Goal: Information Seeking & Learning: Compare options

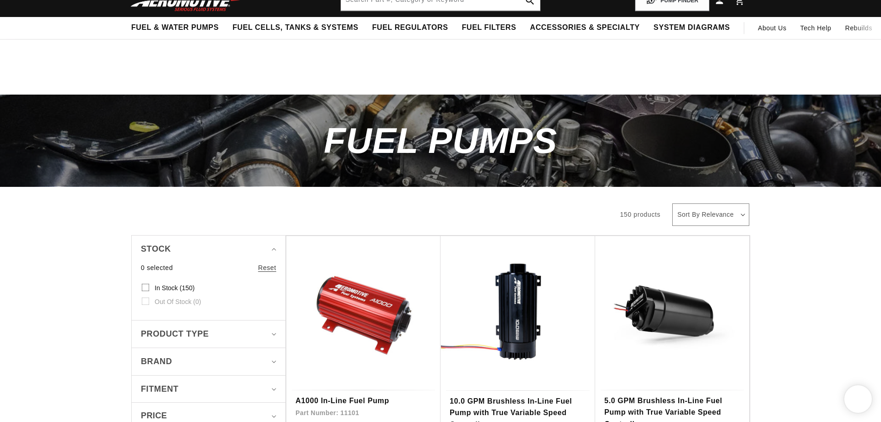
scroll to position [140, 0]
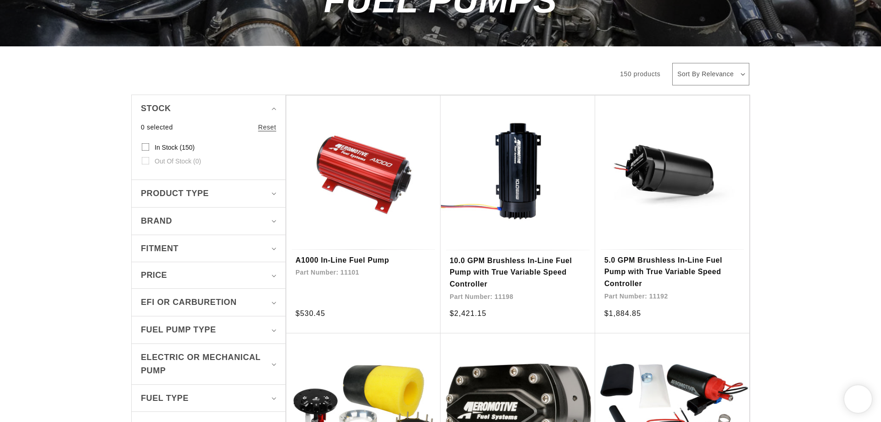
click at [259, 192] on div "Product type" at bounding box center [205, 193] width 128 height 13
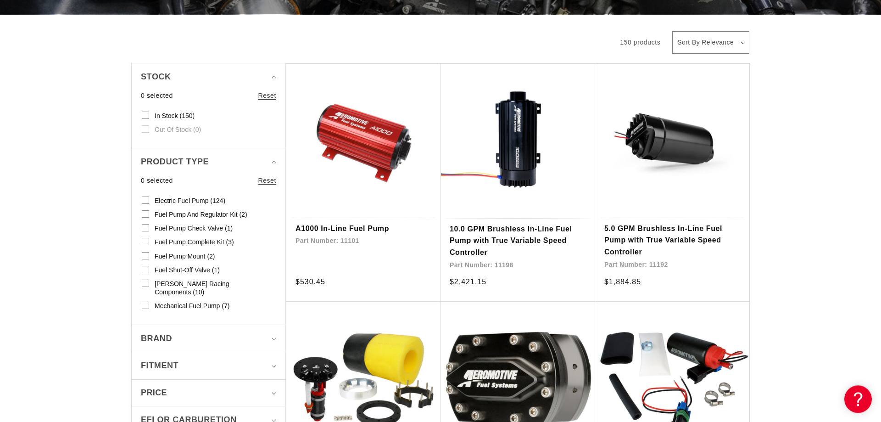
scroll to position [187, 0]
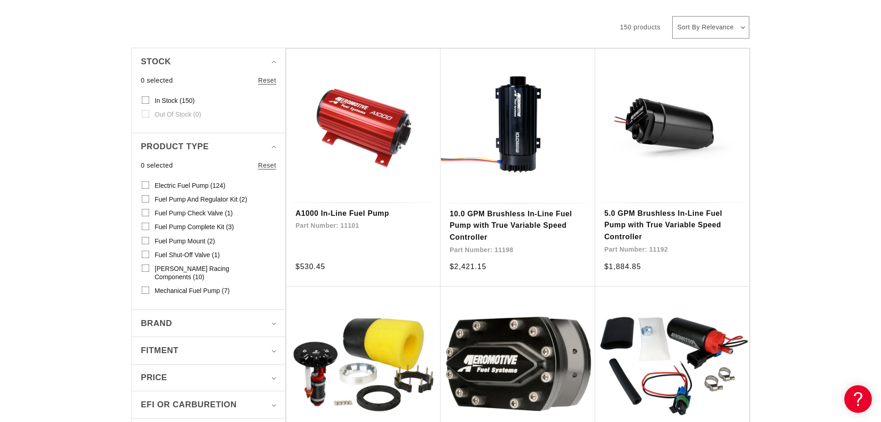
click at [189, 239] on span "Fuel Pump Mount (2)" at bounding box center [185, 241] width 61 height 8
click at [149, 239] on input "Fuel Pump Mount (2) Fuel Pump Mount (2 products)" at bounding box center [145, 242] width 7 height 7
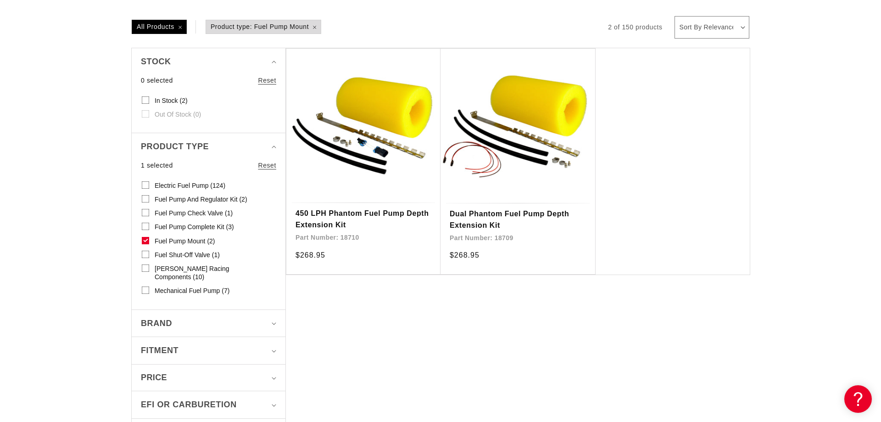
click at [147, 239] on icon at bounding box center [146, 240] width 4 height 2
click at [147, 239] on input "Fuel Pump Mount (2) Fuel Pump Mount (2 products)" at bounding box center [145, 242] width 7 height 7
checkbox input "false"
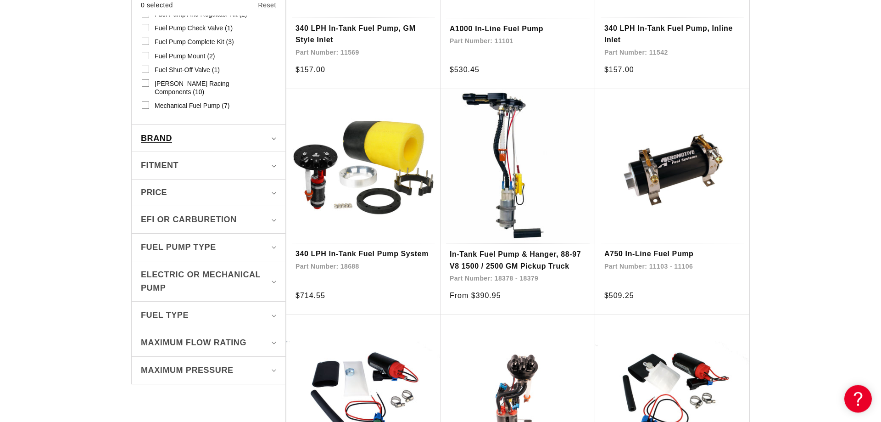
scroll to position [374, 0]
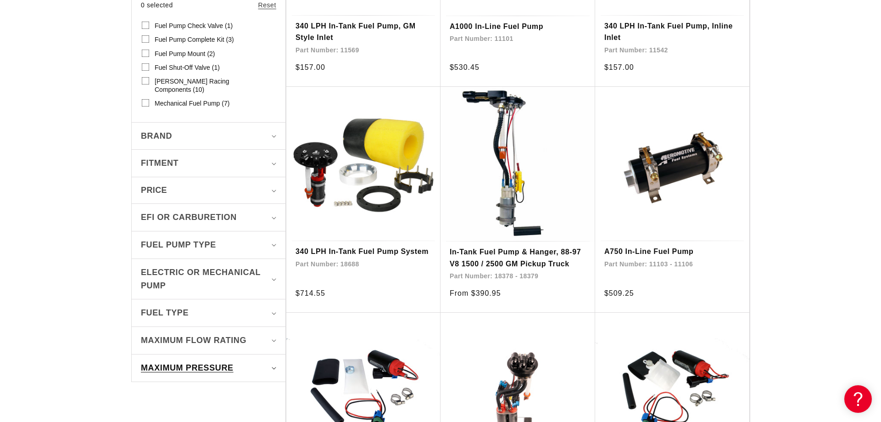
click at [245, 361] on div "Maximum Pressure" at bounding box center [205, 367] width 128 height 13
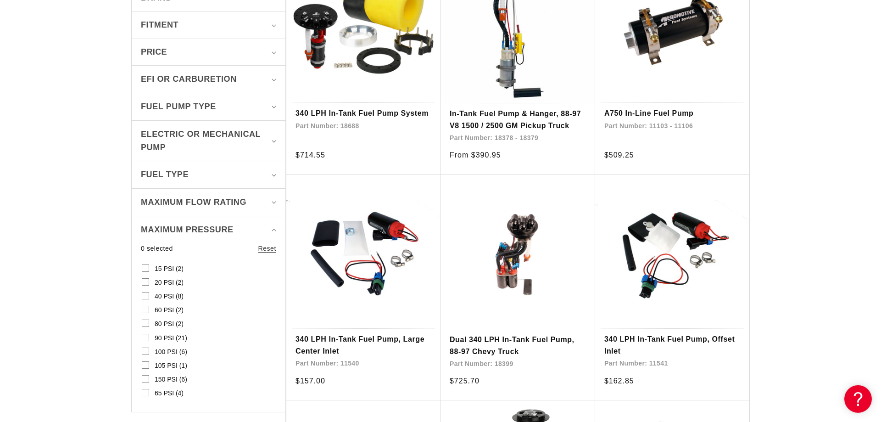
scroll to position [515, 0]
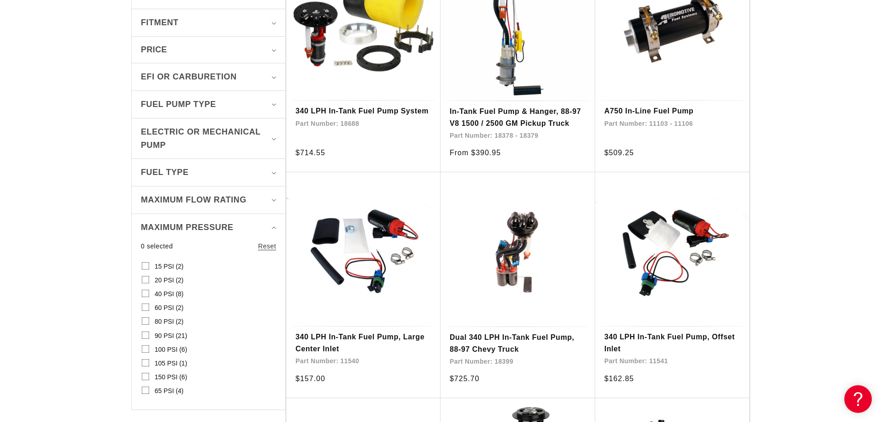
click at [145, 361] on input "105 PSI (1) 105 PSI (1 product)" at bounding box center [145, 364] width 7 height 7
checkbox input "true"
click at [145, 370] on label "150 PSI (6) 150 PSI (6 products)" at bounding box center [206, 377] width 128 height 14
click at [145, 374] on input "150 PSI (6) 150 PSI (6 products)" at bounding box center [145, 377] width 7 height 7
checkbox input "true"
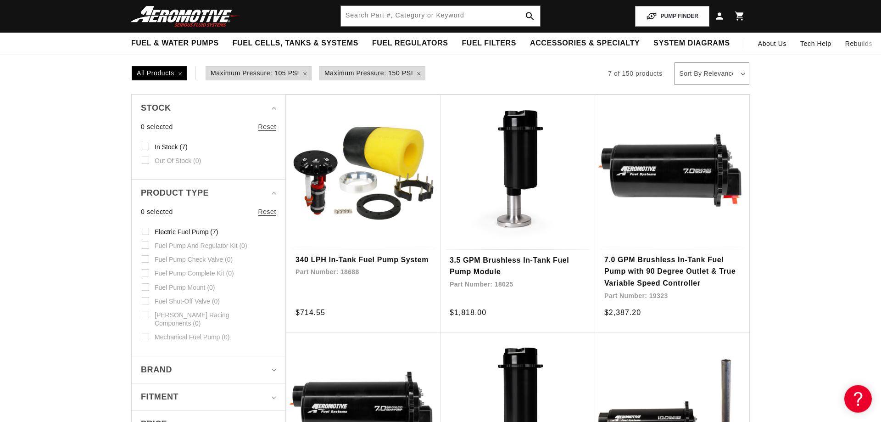
scroll to position [47, 0]
